Goal: Information Seeking & Learning: Understand process/instructions

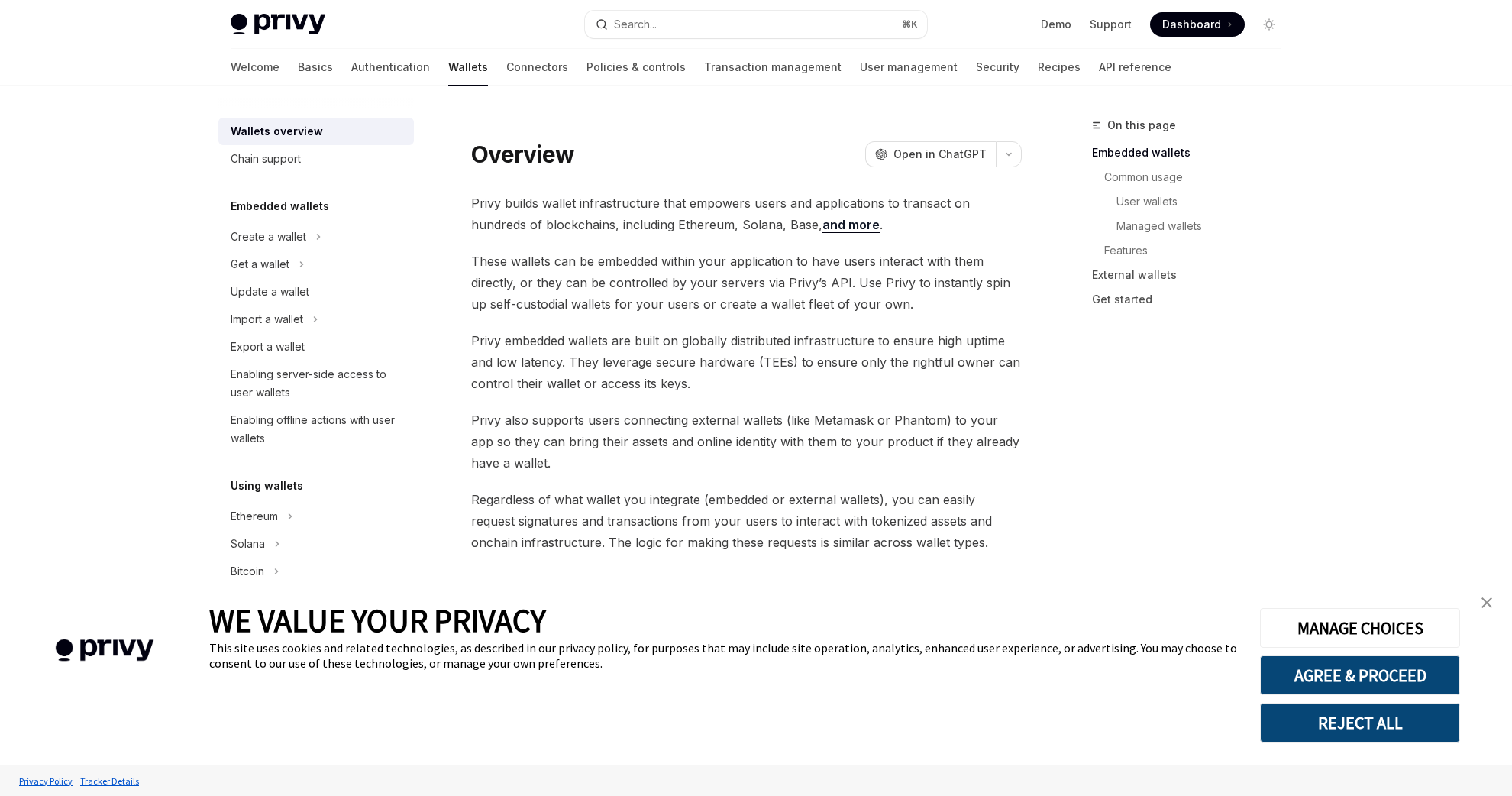
click at [1495, 597] on link "close banner" at bounding box center [1487, 602] width 31 height 31
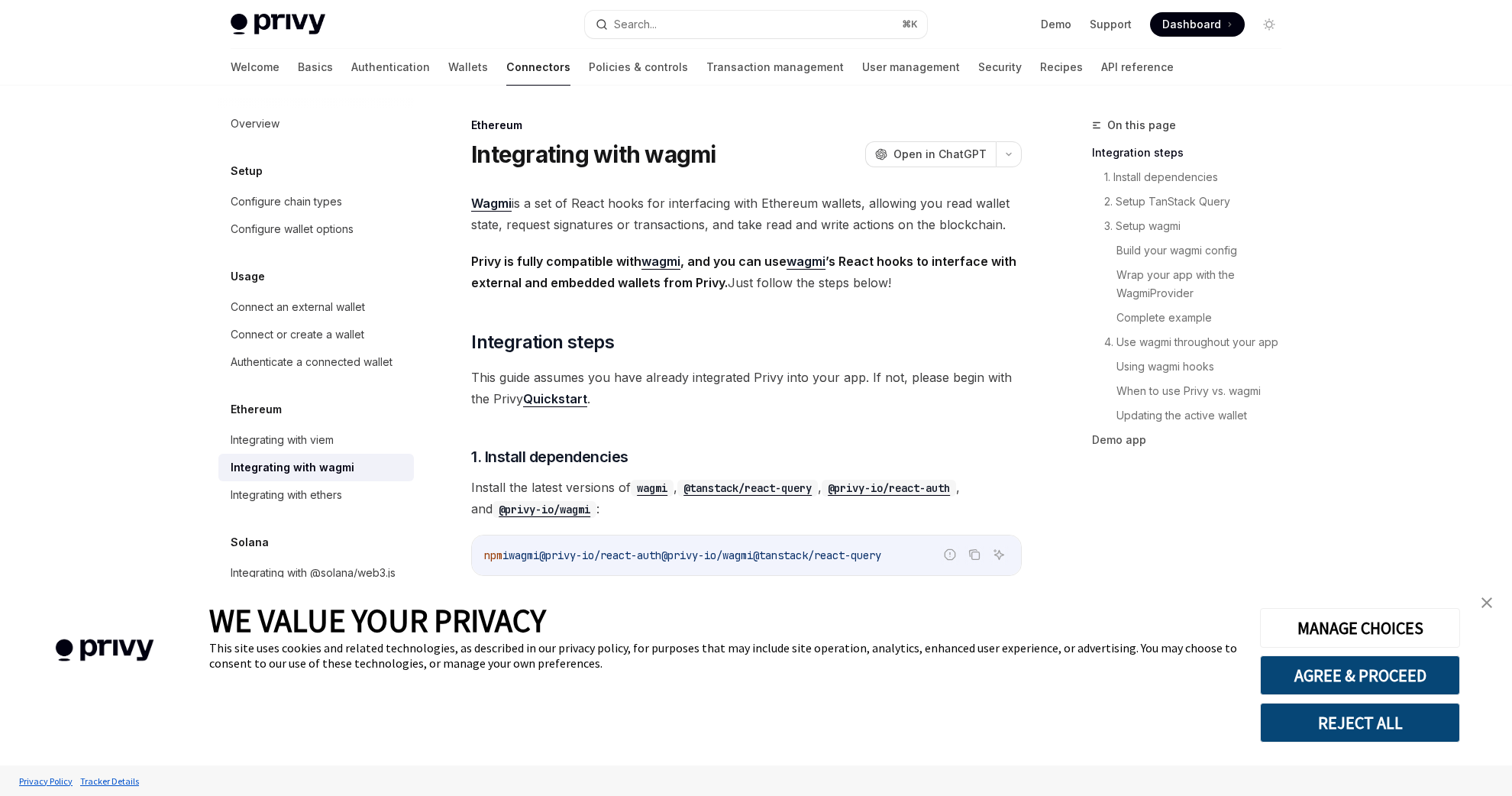
click at [934, 398] on span "This guide assumes you have already integrated Privy into your app. If not, ple…" at bounding box center [747, 388] width 550 height 42
click at [755, 386] on span "This guide assumes you have already integrated Privy into your app. If not, ple…" at bounding box center [747, 388] width 550 height 42
click at [756, 386] on span "This guide assumes you have already integrated Privy into your app. If not, ple…" at bounding box center [747, 388] width 550 height 42
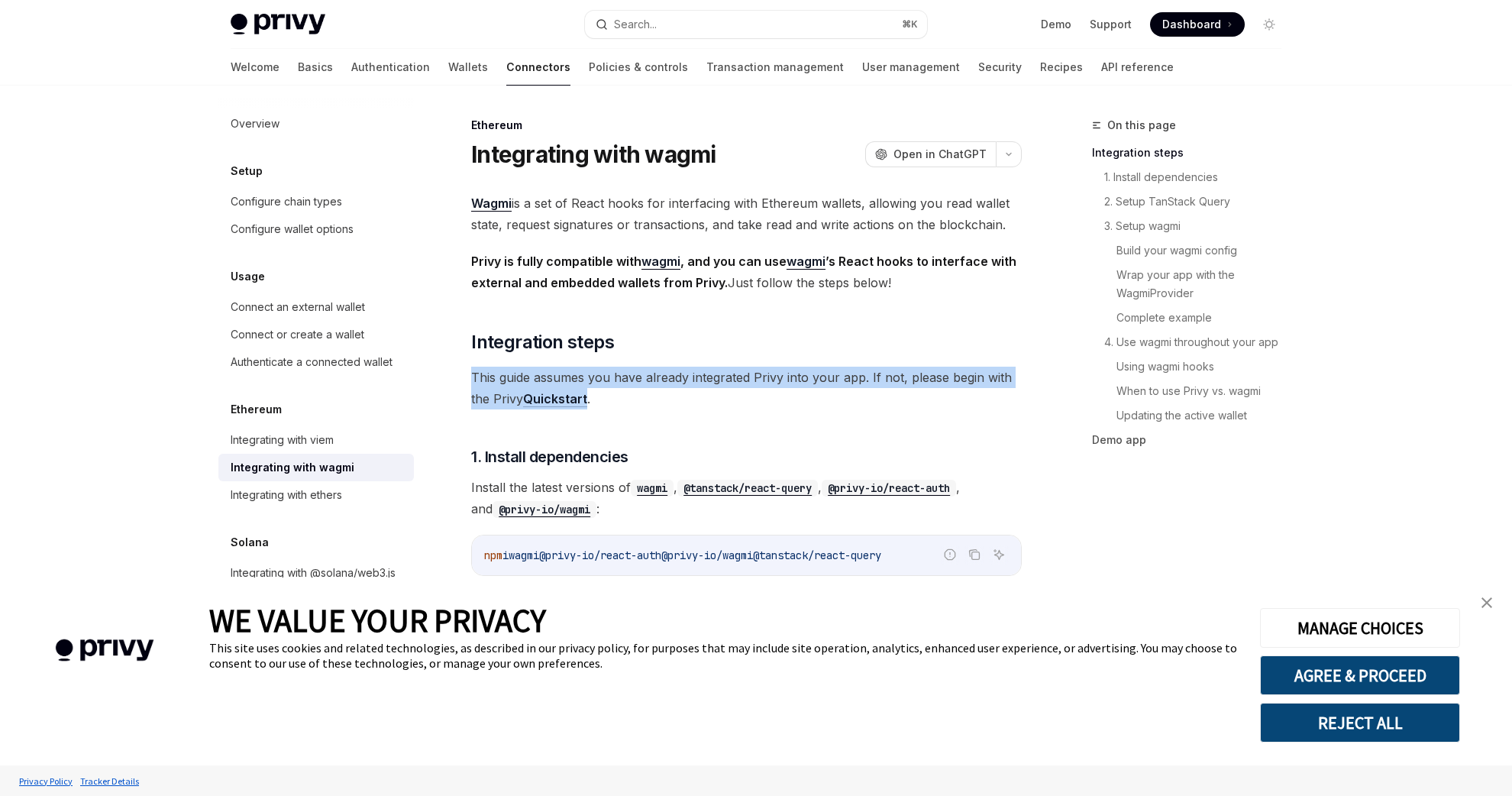
click at [756, 386] on span "This guide assumes you have already integrated Privy into your app. If not, ple…" at bounding box center [747, 388] width 550 height 42
click at [767, 398] on span "This guide assumes you have already integrated Privy into your app. If not, ple…" at bounding box center [747, 388] width 550 height 42
